Goal: Find specific page/section: Find specific page/section

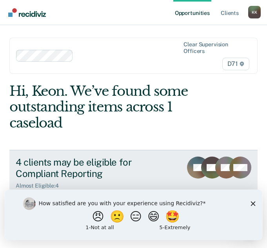
click at [209, 176] on icon at bounding box center [221, 180] width 36 height 30
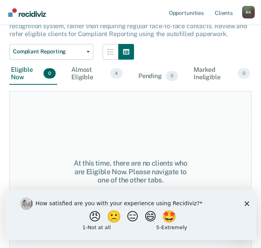
scroll to position [111, 0]
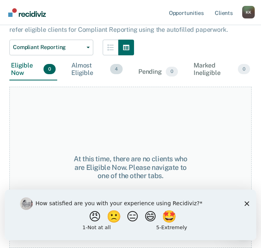
click at [98, 67] on div "Almost Eligible 4" at bounding box center [97, 69] width 54 height 22
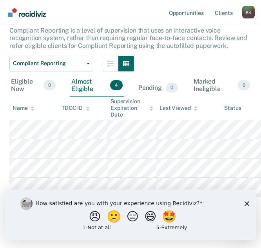
scroll to position [51, 0]
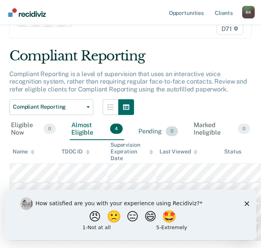
click at [164, 134] on div "Pending 0" at bounding box center [158, 131] width 43 height 17
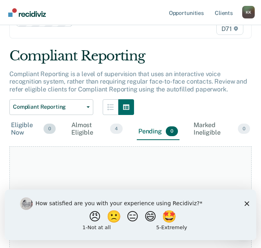
click at [36, 131] on div "Eligible Now 0" at bounding box center [33, 129] width 48 height 22
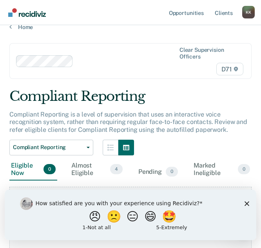
scroll to position [0, 0]
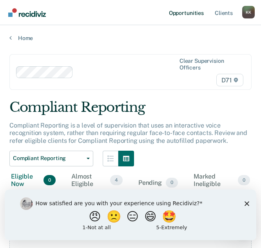
click at [183, 13] on link "Opportunities" at bounding box center [186, 12] width 38 height 25
